Goal: Task Accomplishment & Management: Manage account settings

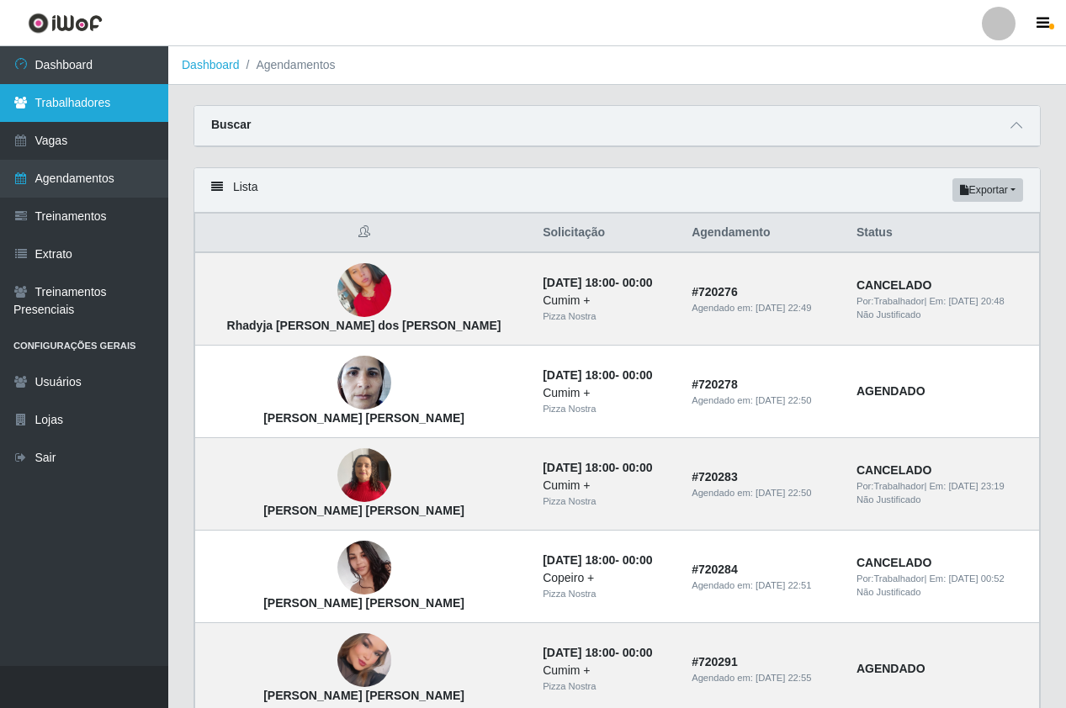
click at [113, 115] on link "Trabalhadores" at bounding box center [84, 103] width 168 height 38
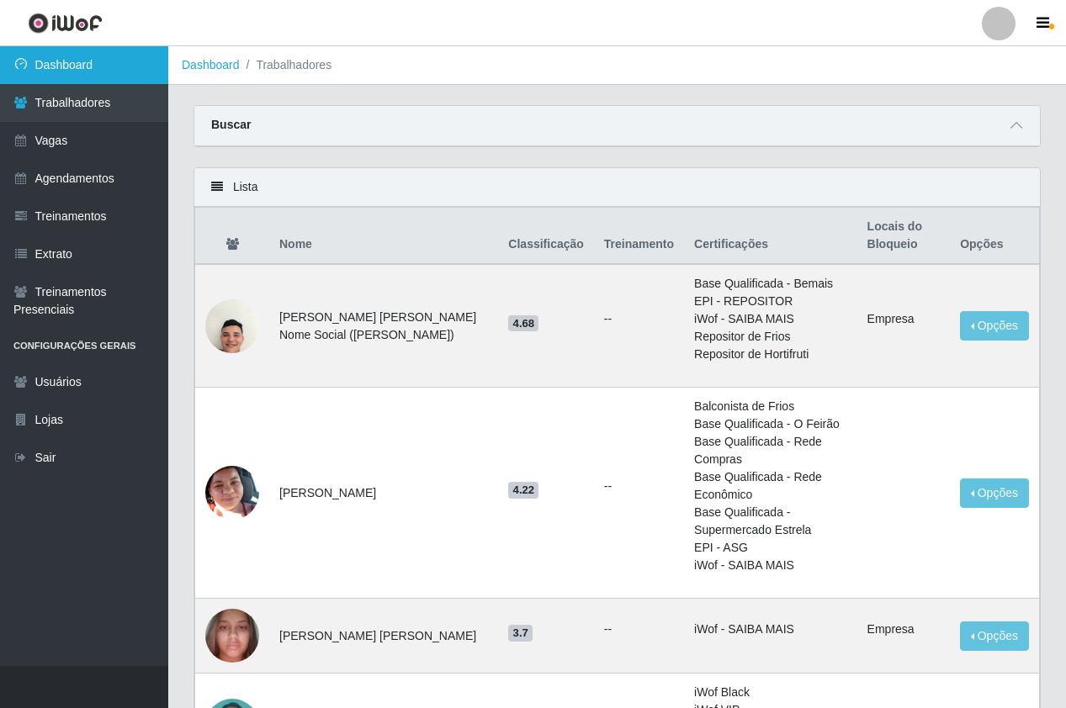
click at [115, 59] on link "Dashboard" at bounding box center [84, 65] width 168 height 38
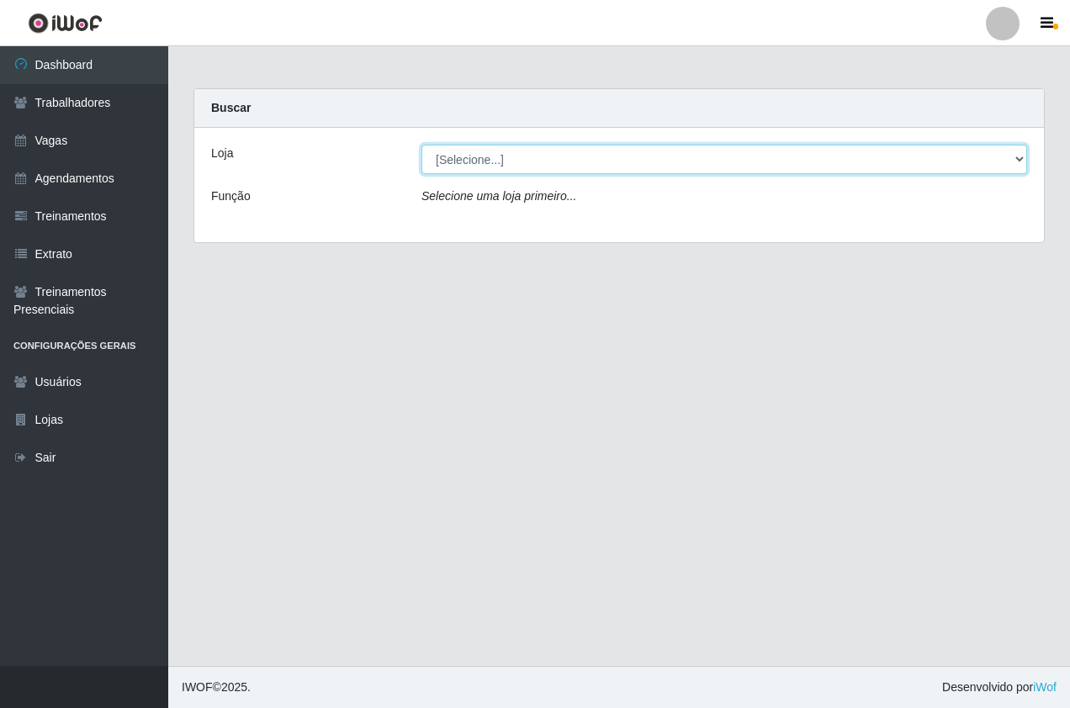
click at [476, 162] on select "[Selecione...] Pizza Nostra" at bounding box center [724, 159] width 606 height 29
select select "337"
click at [421, 145] on select "[Selecione...] Pizza Nostra" at bounding box center [724, 159] width 606 height 29
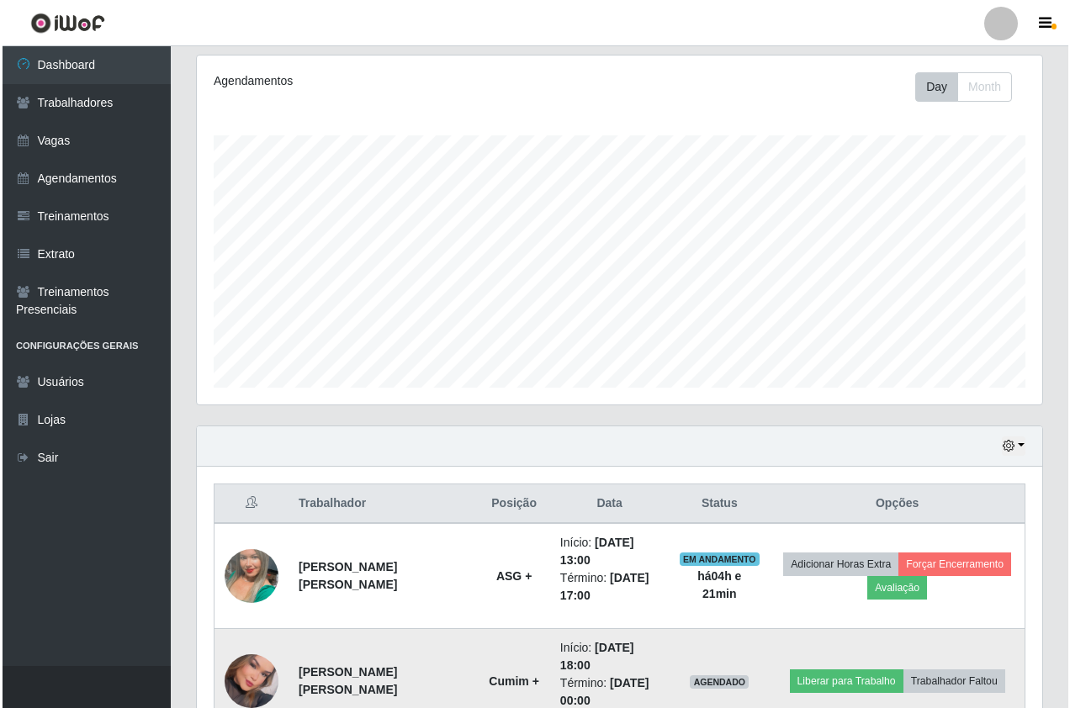
scroll to position [740, 0]
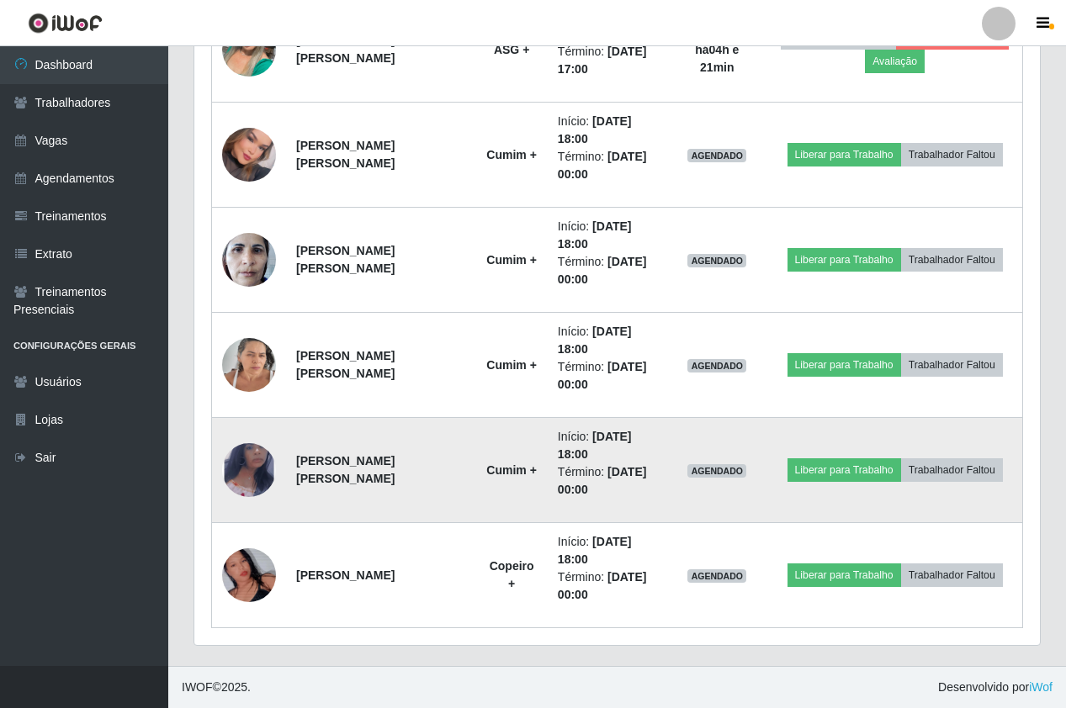
click at [236, 463] on img at bounding box center [249, 469] width 54 height 87
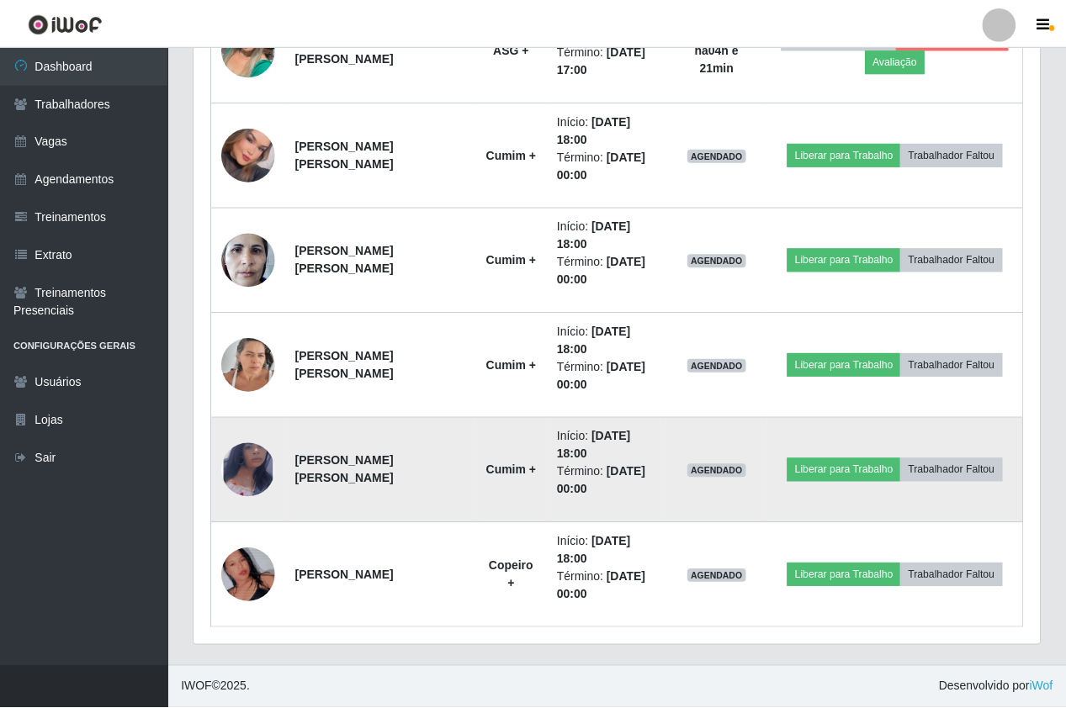
scroll to position [349, 837]
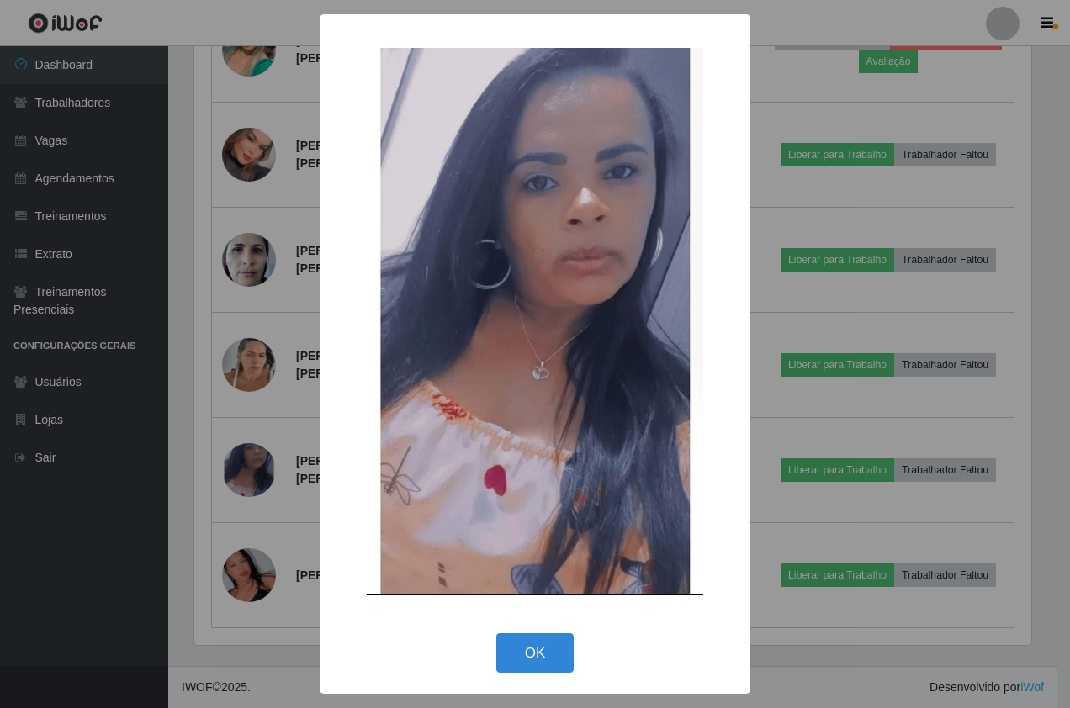
click at [257, 371] on div "× OK Cancel" at bounding box center [535, 354] width 1070 height 708
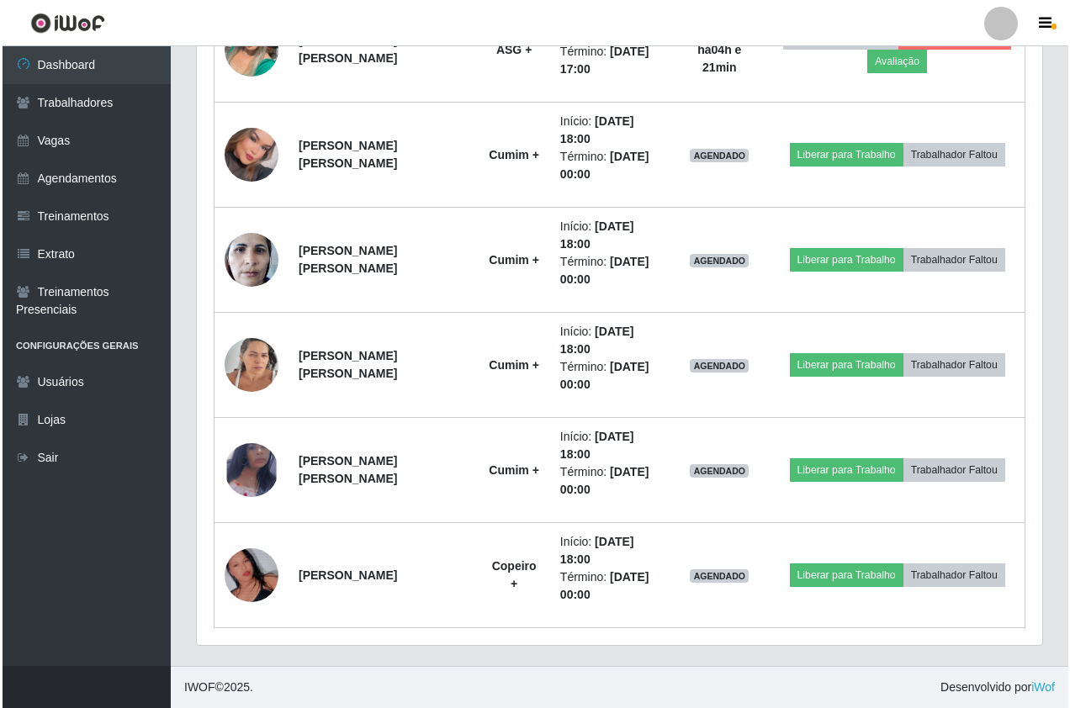
scroll to position [349, 845]
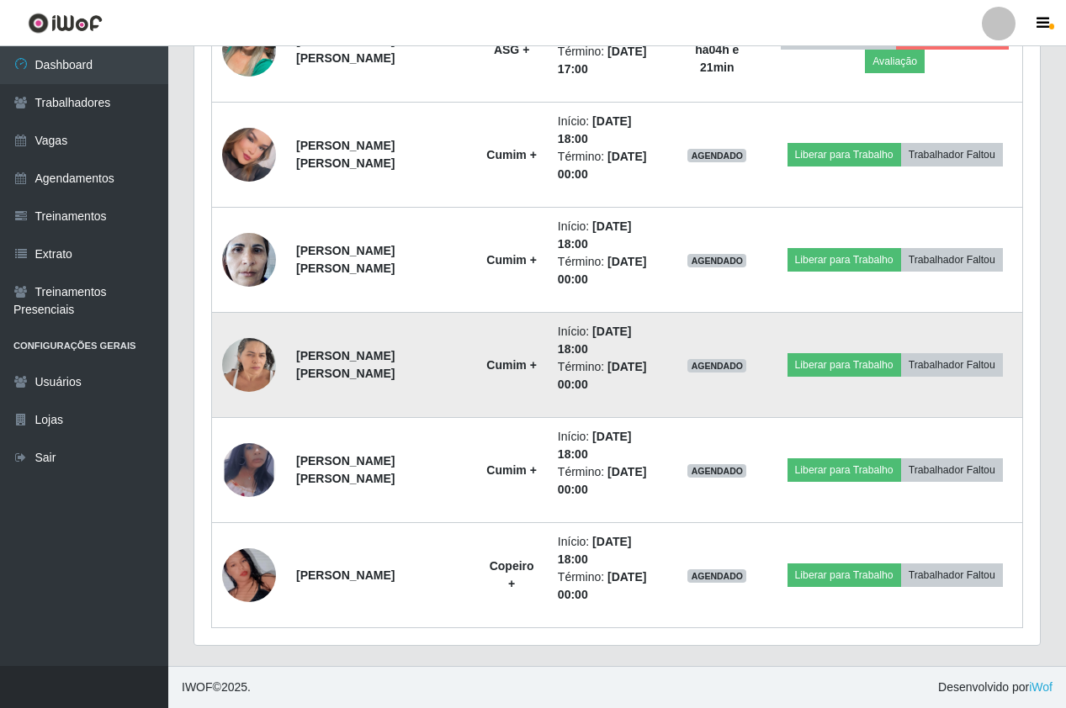
click at [238, 370] on img at bounding box center [249, 364] width 54 height 71
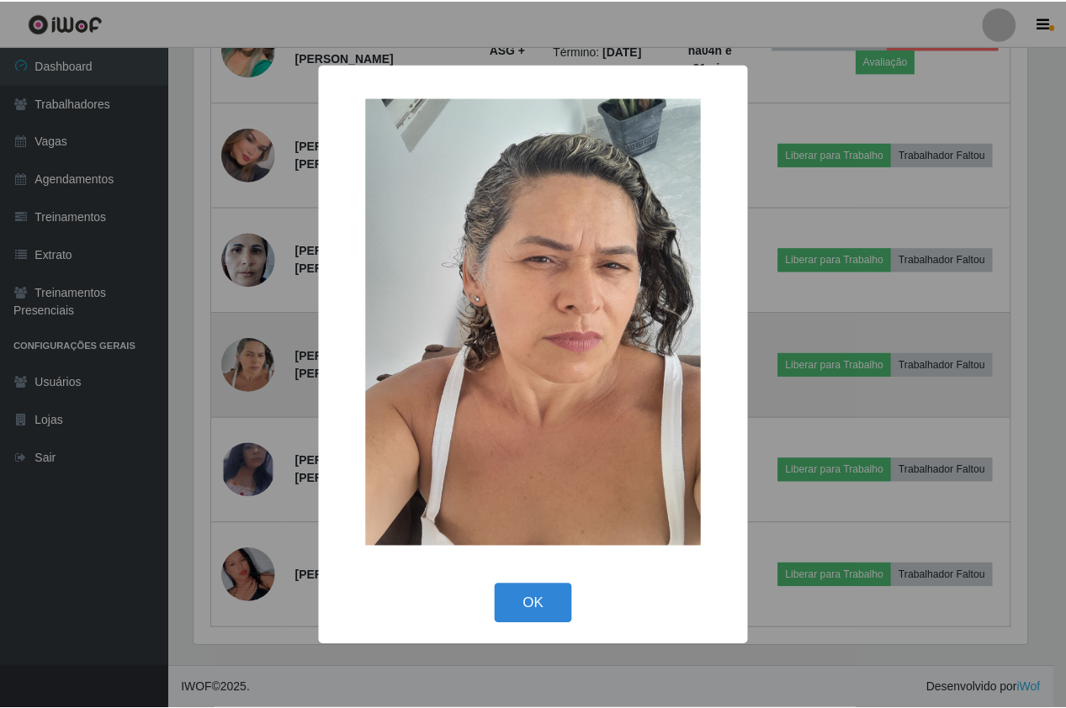
scroll to position [349, 837]
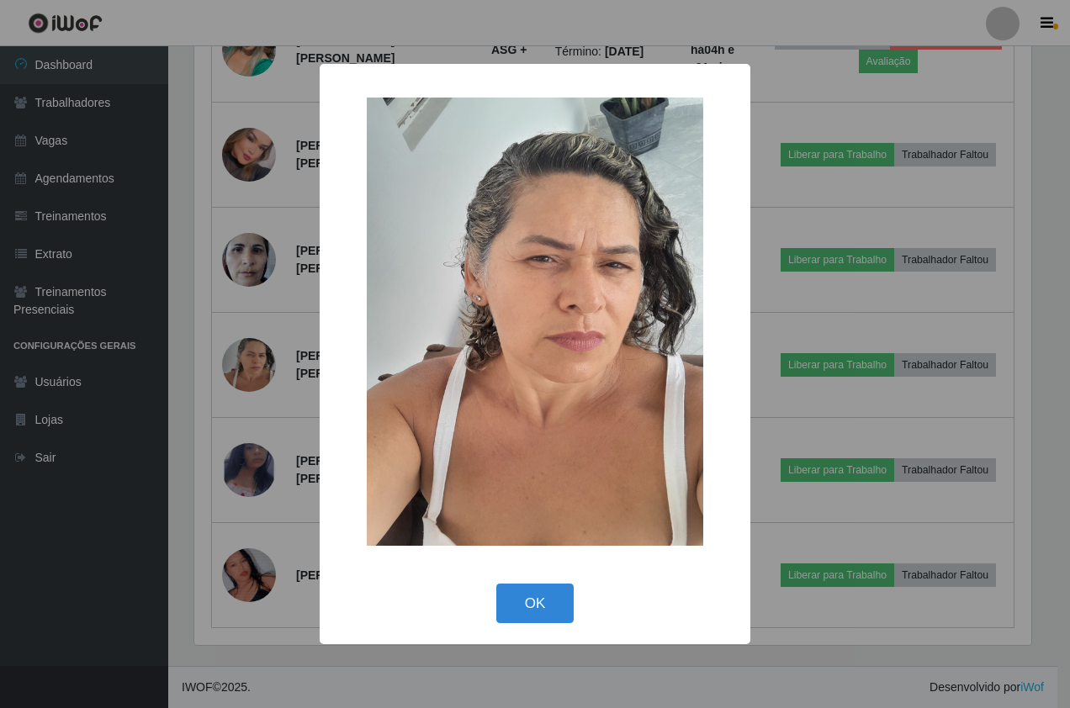
click at [246, 256] on div "× OK Cancel" at bounding box center [535, 354] width 1070 height 708
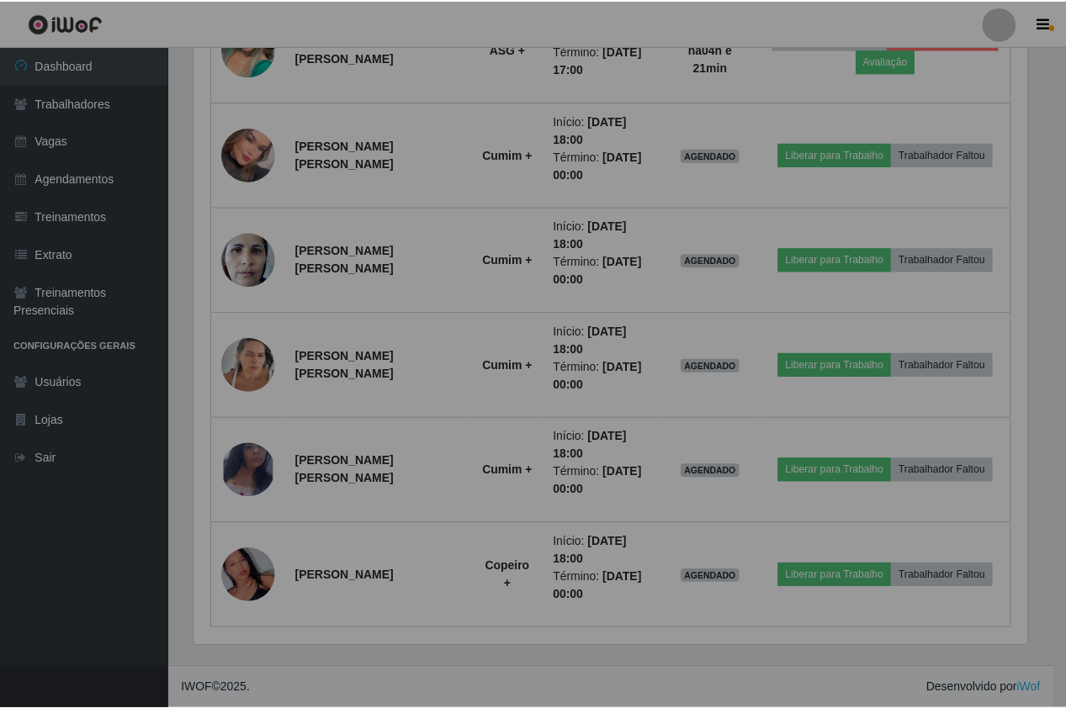
scroll to position [349, 845]
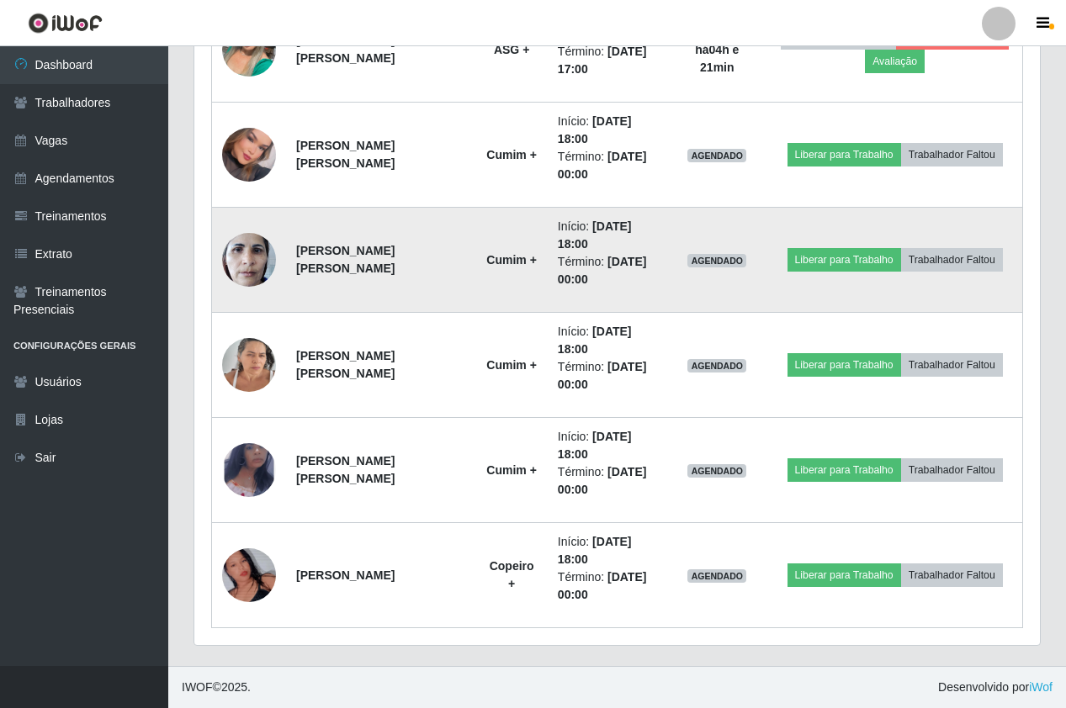
click at [248, 260] on img at bounding box center [249, 259] width 54 height 71
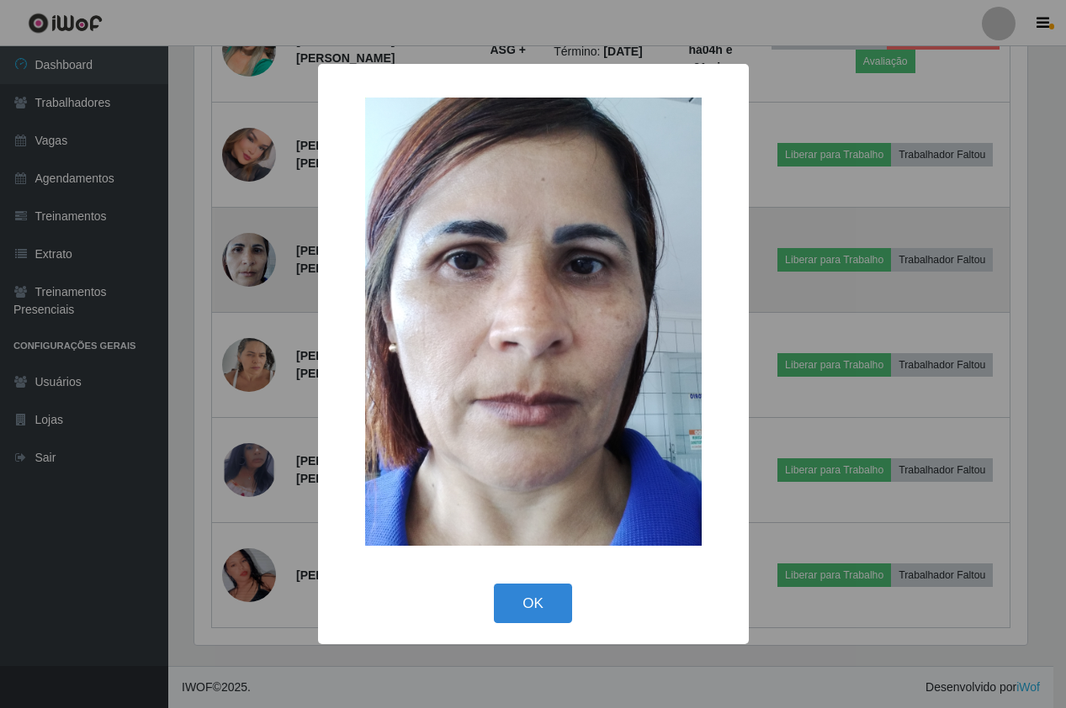
scroll to position [349, 837]
click at [248, 260] on div "× OK Cancel" at bounding box center [535, 354] width 1070 height 708
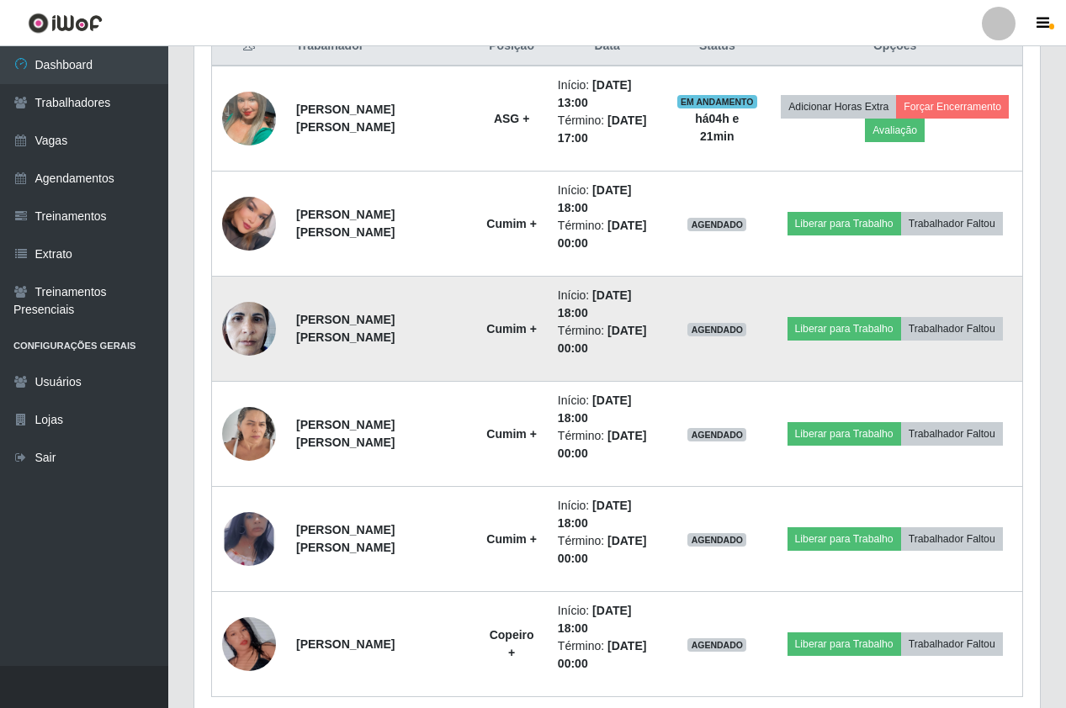
scroll to position [572, 0]
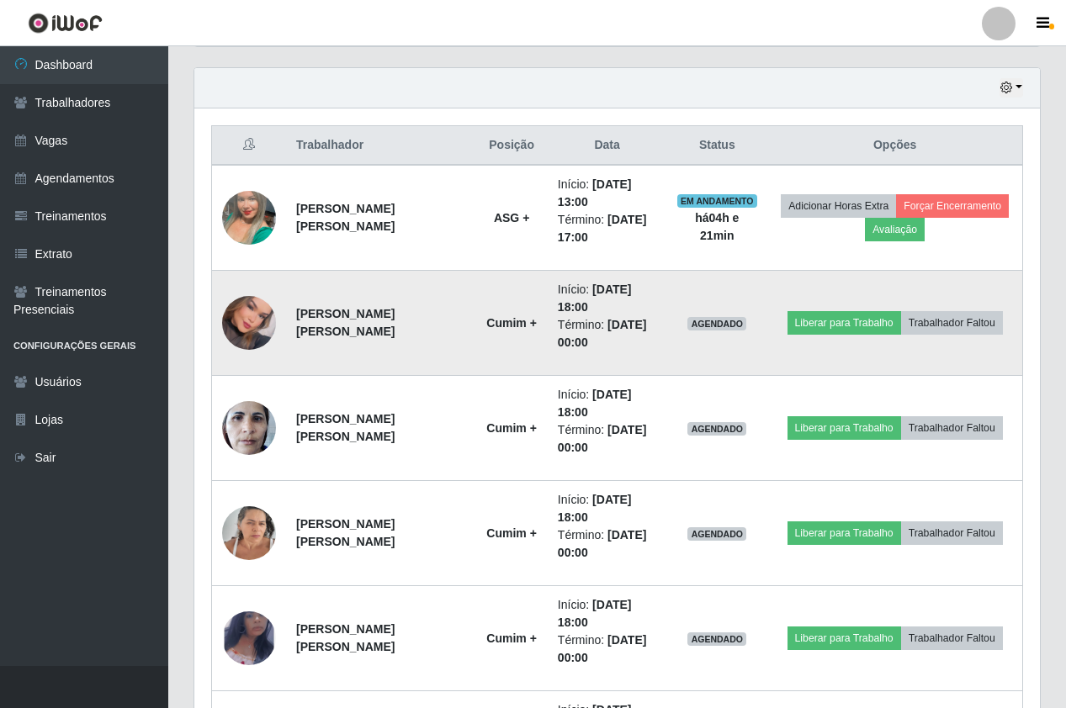
click at [248, 311] on img at bounding box center [249, 323] width 54 height 77
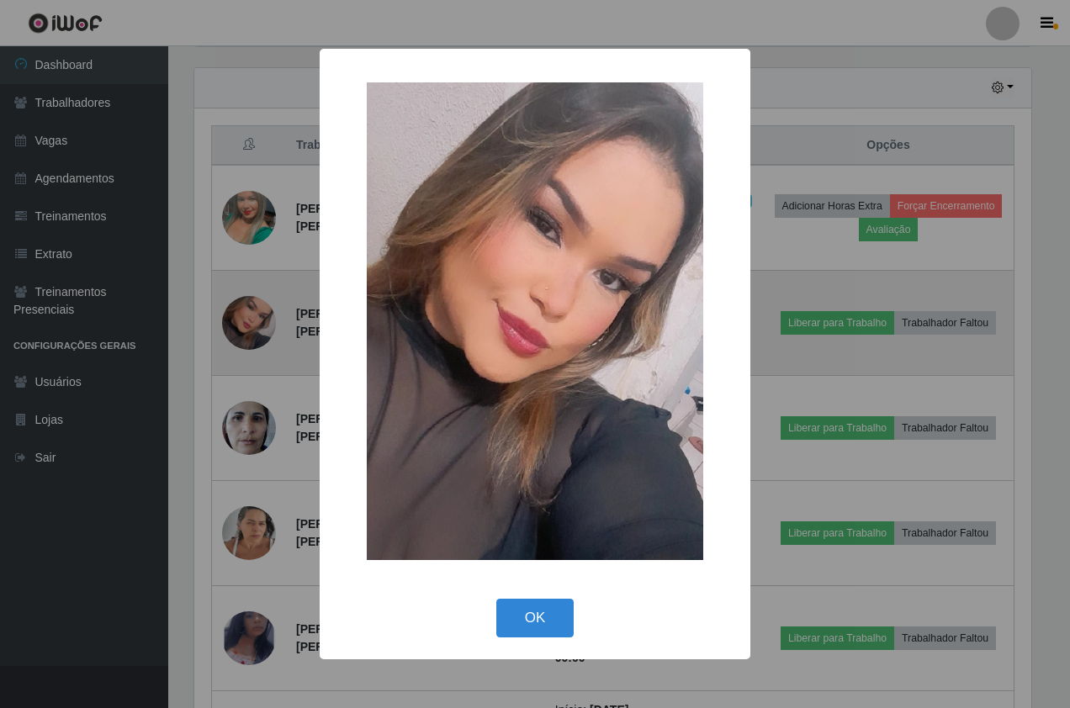
click at [249, 311] on div "× OK Cancel" at bounding box center [535, 354] width 1070 height 708
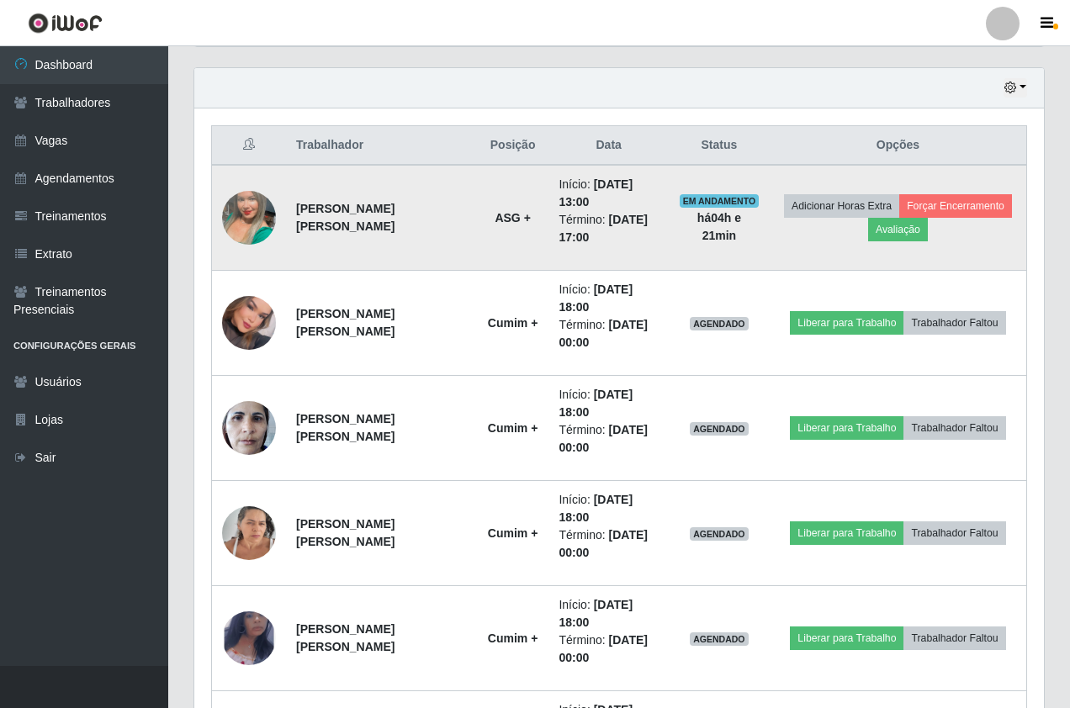
scroll to position [349, 845]
click at [239, 215] on img at bounding box center [249, 218] width 54 height 96
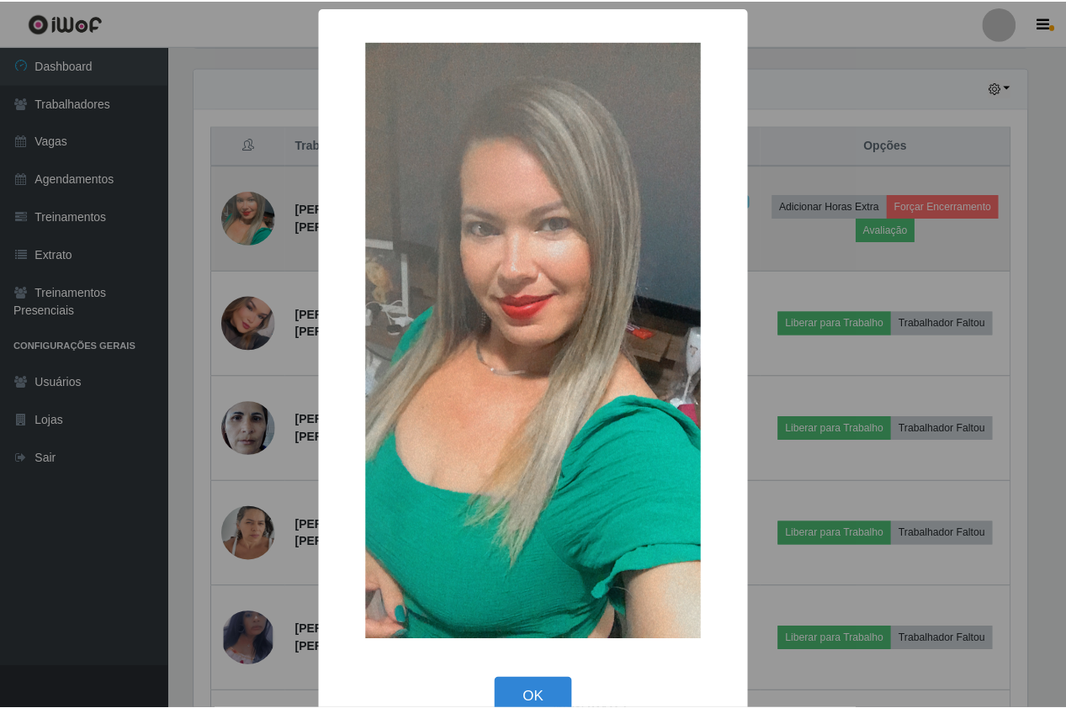
scroll to position [349, 837]
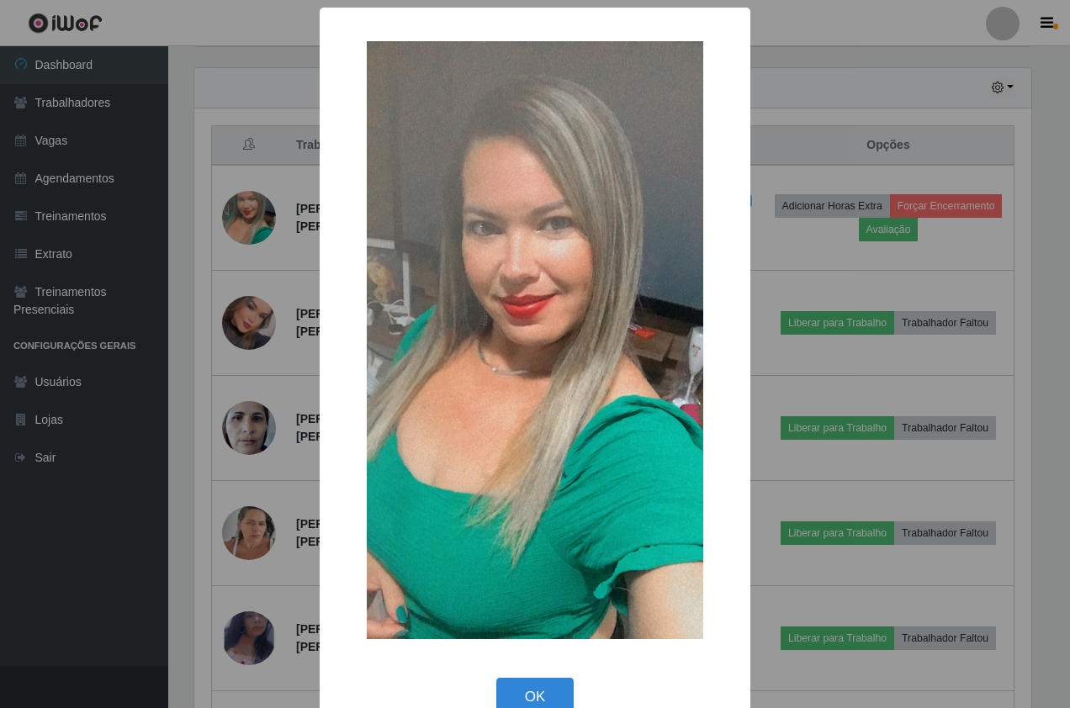
click at [835, 64] on div "× OK Cancel" at bounding box center [535, 354] width 1070 height 708
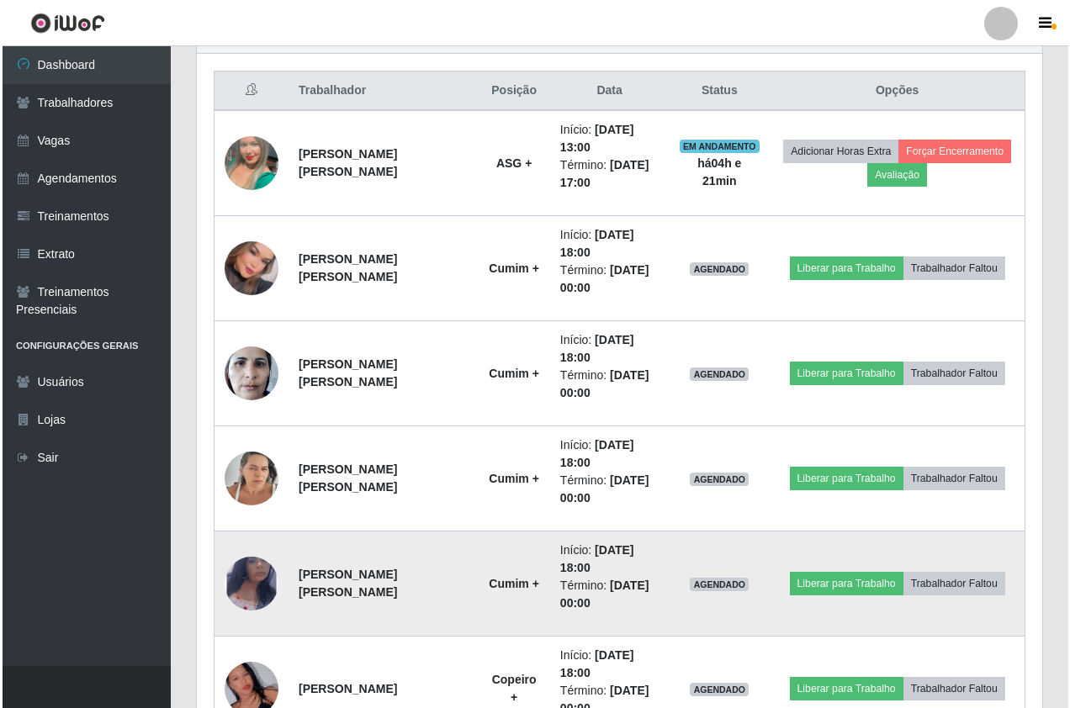
scroll to position [656, 0]
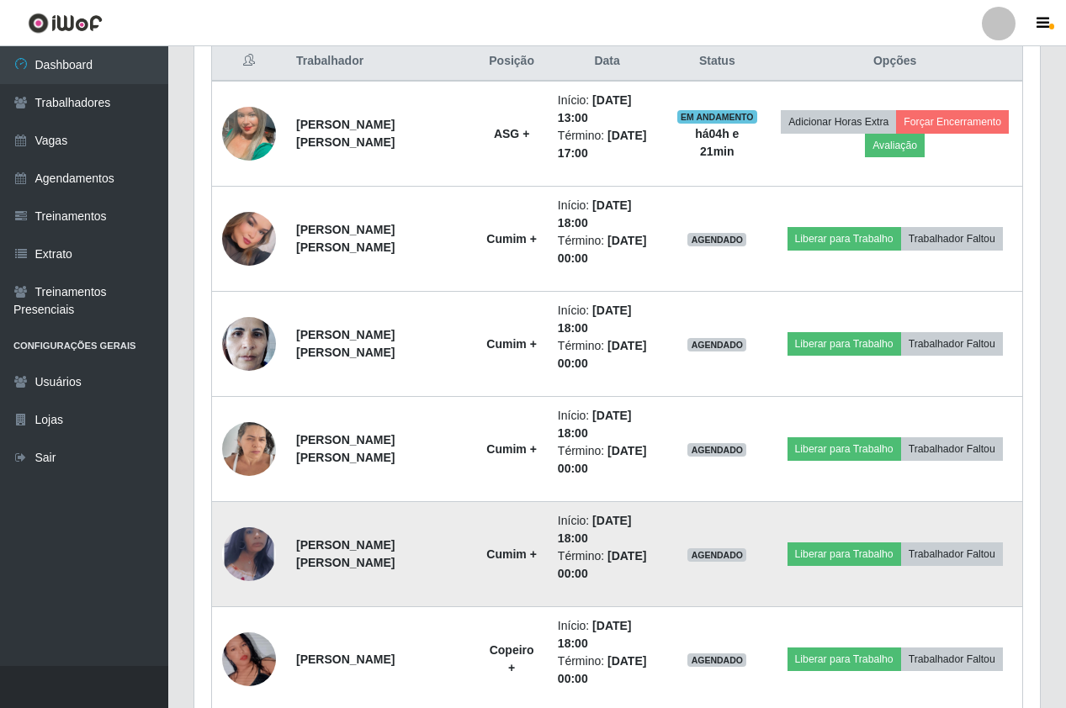
click at [250, 552] on img at bounding box center [249, 554] width 54 height 87
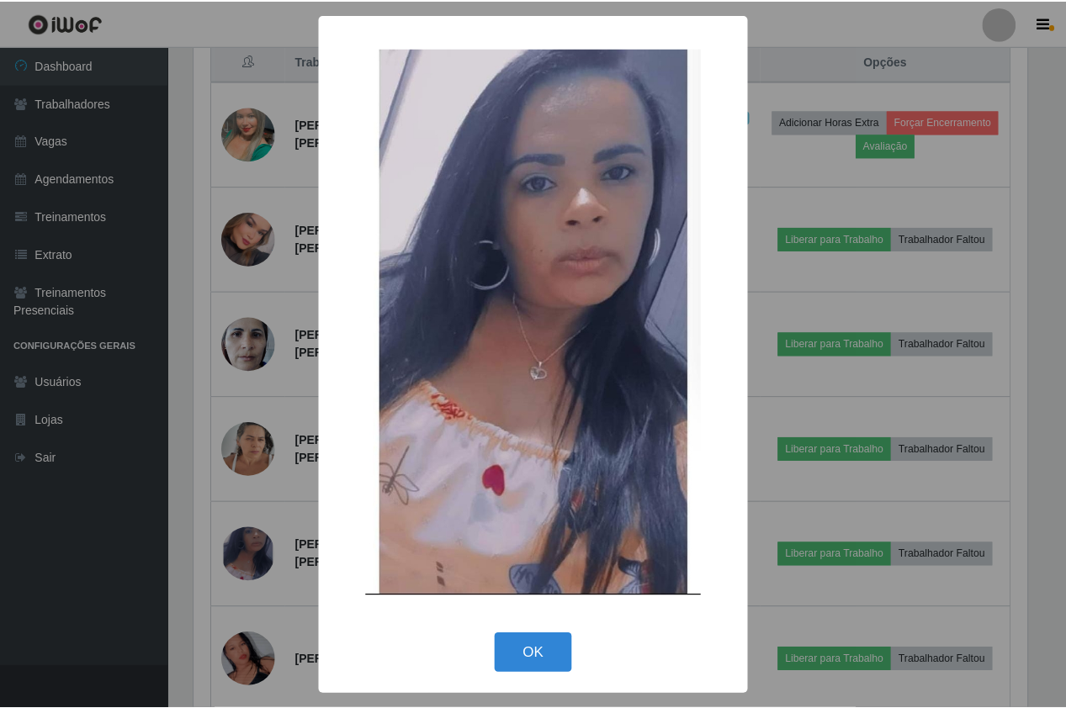
scroll to position [349, 837]
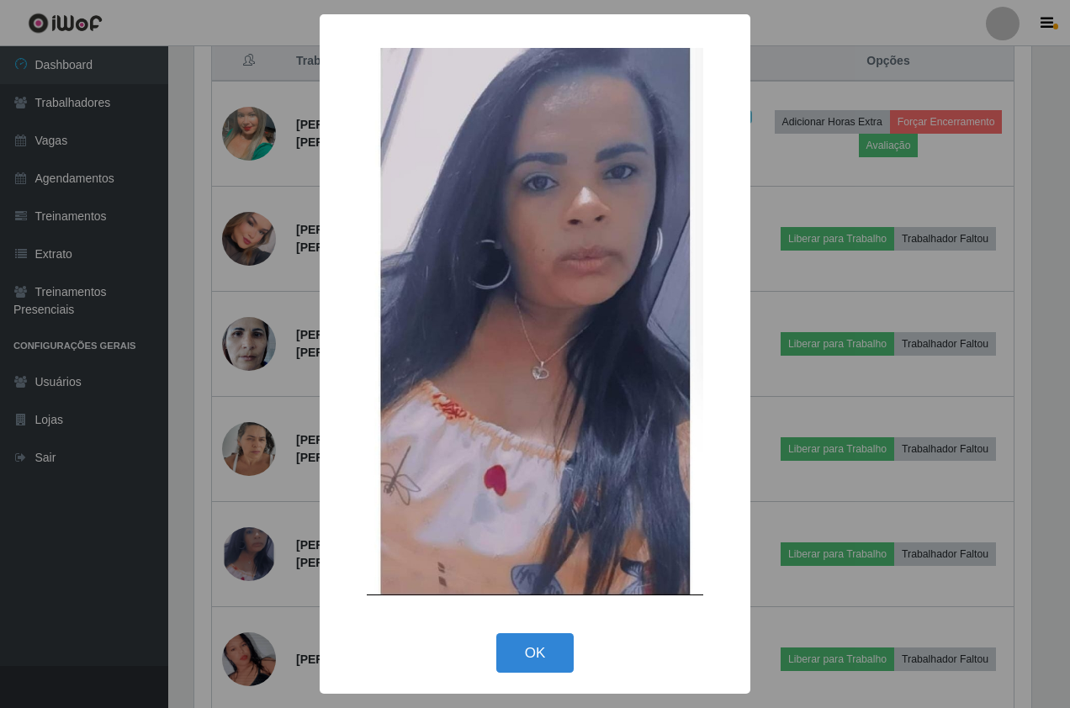
click at [258, 550] on div "× OK Cancel" at bounding box center [535, 354] width 1070 height 708
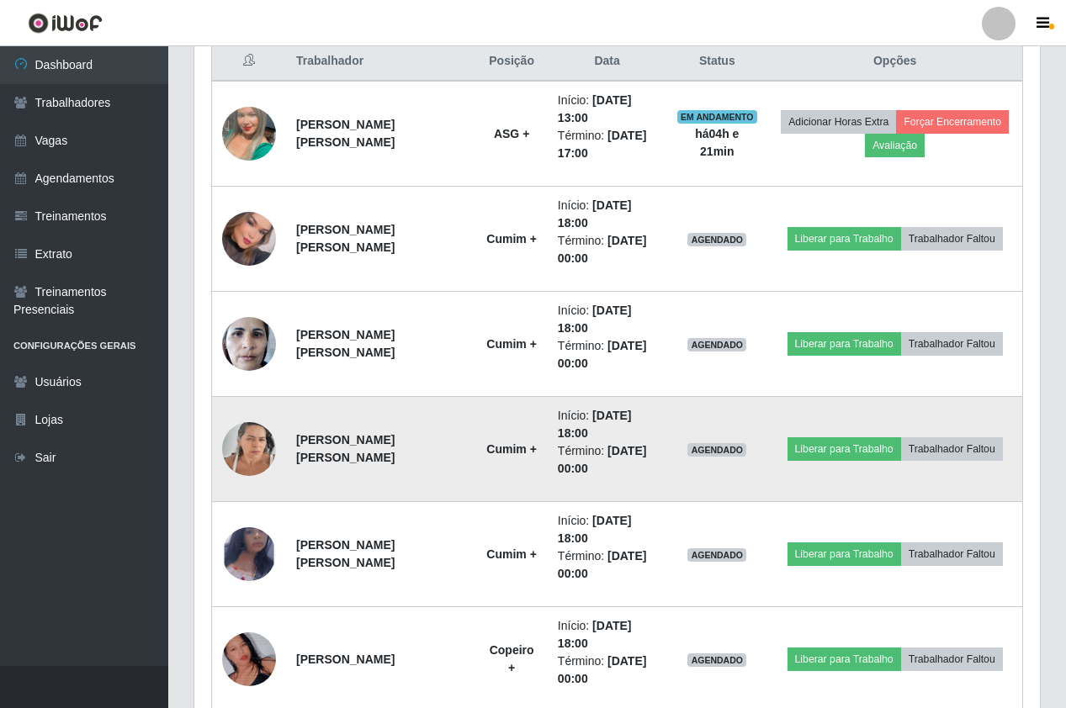
scroll to position [349, 845]
